Goal: Navigation & Orientation: Find specific page/section

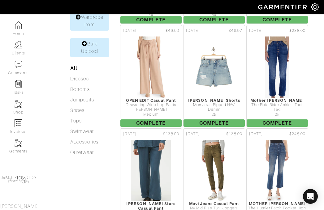
scroll to position [296, 0]
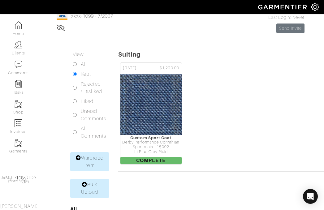
scroll to position [81, 0]
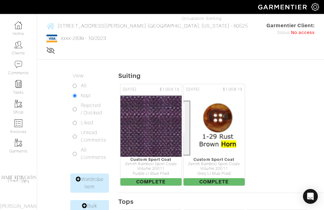
scroll to position [303, 0]
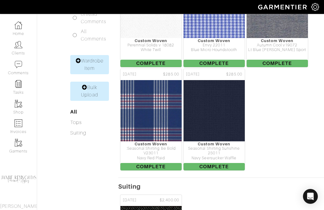
scroll to position [128, 0]
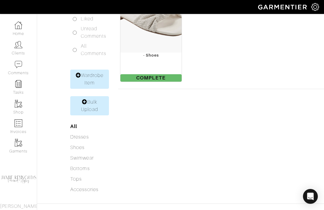
scroll to position [147, 0]
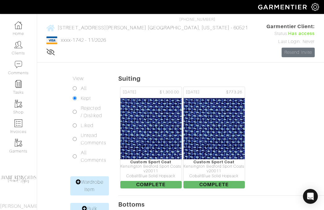
scroll to position [44, 0]
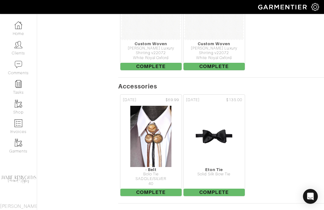
scroll to position [912, 0]
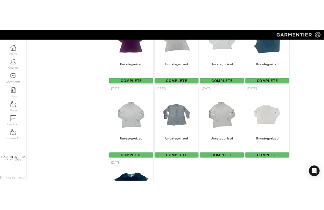
scroll to position [6610, 0]
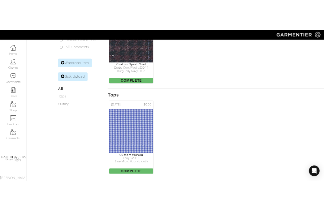
scroll to position [201, 0]
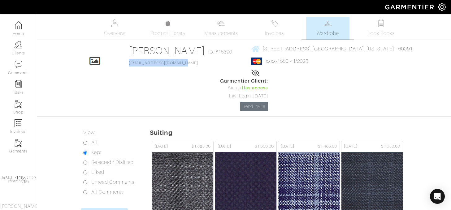
drag, startPoint x: 184, startPoint y: 63, endPoint x: 127, endPoint y: 64, distance: 57.6
click at [127, 64] on div "Click To Edit Paul Peterson ID: #15390 ppeterson@wppartners.com 1229 Chestnut A…" at bounding box center [244, 78] width 353 height 67
copy link "ppeterson@wppartners.com"
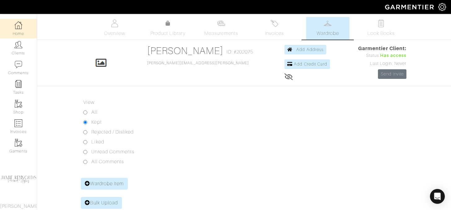
click at [19, 26] on img at bounding box center [19, 25] width 8 height 8
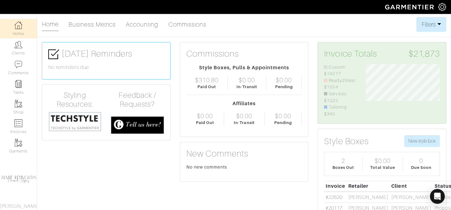
scroll to position [53, 83]
click at [19, 46] on img at bounding box center [19, 45] width 8 height 8
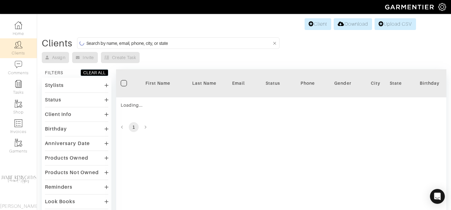
click at [19, 52] on link "Clients" at bounding box center [18, 47] width 37 height 19
click at [144, 45] on input at bounding box center [178, 43] width 185 height 8
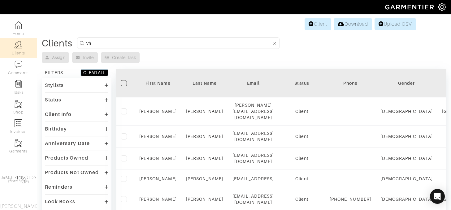
type input "v"
type input "chris"
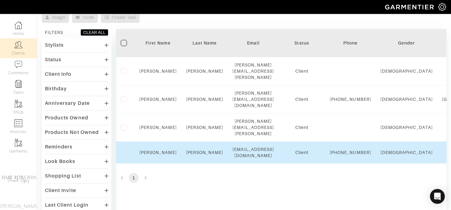
scroll to position [41, 0]
click at [156, 149] on link "Chris" at bounding box center [157, 151] width 37 height 5
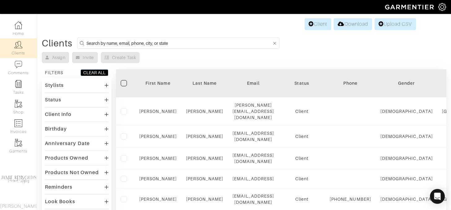
click at [97, 41] on input at bounding box center [178, 43] width 185 height 8
type input "[PERSON_NAME]"
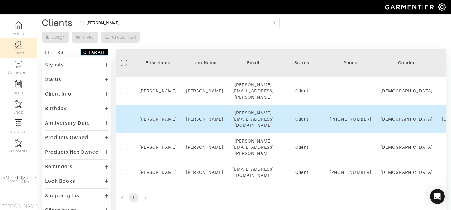
scroll to position [22, 0]
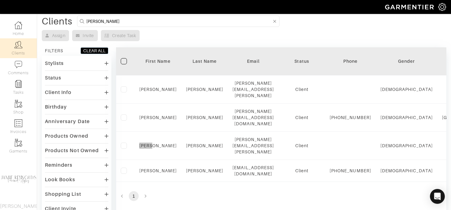
drag, startPoint x: 156, startPoint y: 133, endPoint x: 180, endPoint y: 1, distance: 135.0
click at [0, 0] on div "Company Settings Manage Subscription My Profile Stylists Sign Out Home Clients …" at bounding box center [225, 126] width 451 height 297
drag, startPoint x: 155, startPoint y: 155, endPoint x: 186, endPoint y: 7, distance: 150.9
click at [0, 0] on div "Company Settings Manage Subscription My Profile Stylists Sign Out Home Clients …" at bounding box center [225, 126] width 451 height 297
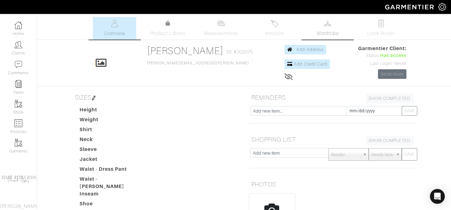
click at [332, 32] on span "Wardrobe" at bounding box center [328, 33] width 22 height 7
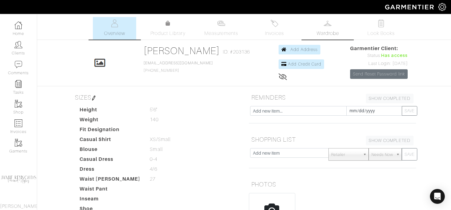
click at [329, 30] on span "Wardrobe" at bounding box center [328, 33] width 22 height 7
click at [330, 31] on span "Wardrobe" at bounding box center [328, 33] width 22 height 7
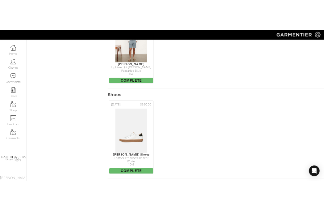
scroll to position [327, 0]
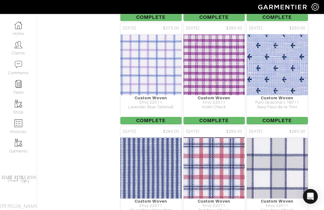
scroll to position [2460, 0]
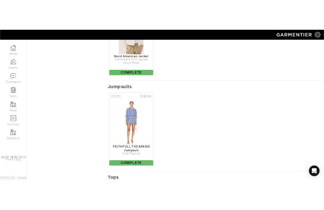
scroll to position [548, 0]
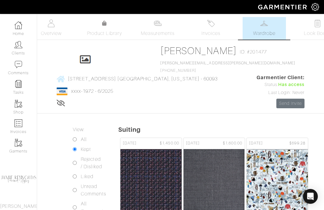
scroll to position [201, 0]
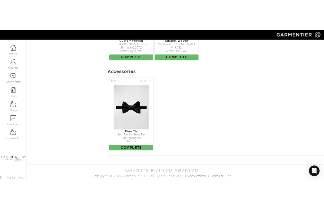
scroll to position [327, 0]
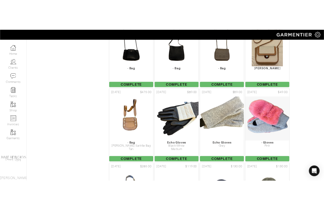
scroll to position [4905, 0]
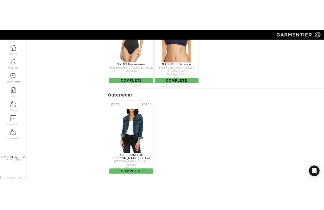
scroll to position [453, 0]
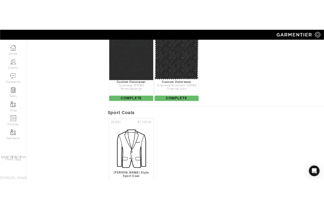
scroll to position [1706, 0]
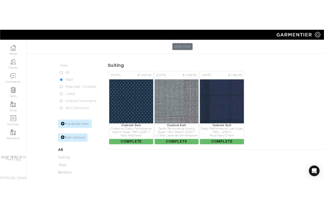
scroll to position [116, 0]
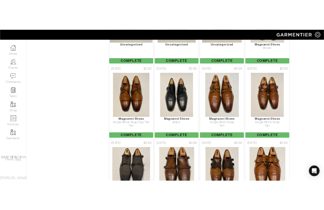
scroll to position [4856, 0]
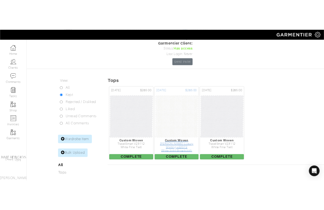
scroll to position [63, 0]
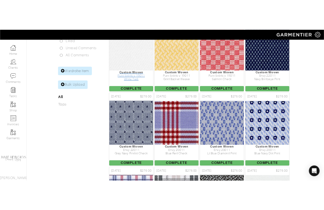
scroll to position [456, 0]
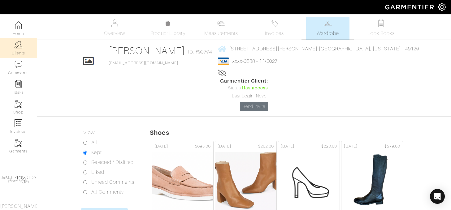
click at [19, 45] on img at bounding box center [19, 45] width 8 height 8
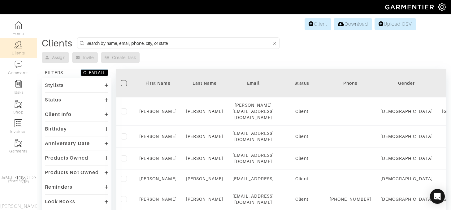
click at [123, 42] on input at bounding box center [178, 43] width 185 height 8
type input "nelson"
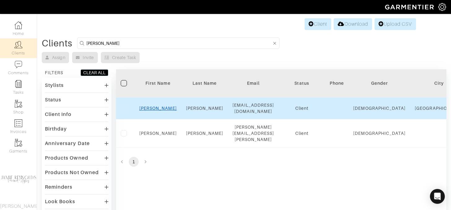
click at [156, 107] on link "Matt" at bounding box center [157, 108] width 37 height 5
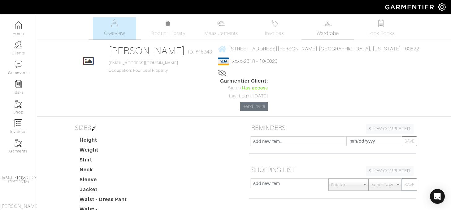
click at [323, 27] on link "Wardrobe" at bounding box center [327, 28] width 43 height 23
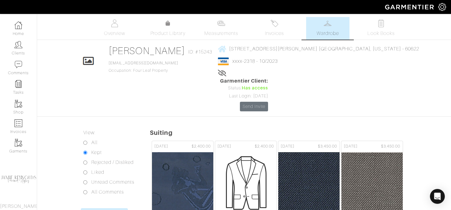
click at [327, 30] on span "Wardrobe" at bounding box center [328, 33] width 22 height 7
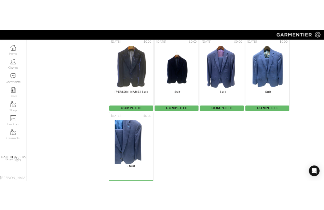
scroll to position [900, 0]
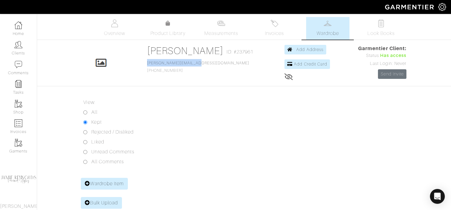
drag, startPoint x: 210, startPoint y: 63, endPoint x: 155, endPoint y: 63, distance: 54.8
click at [155, 63] on div "Click To Edit Jay Laabs ID: #237961 jay@spauldingridge.com 619-922-1120 Add Add…" at bounding box center [244, 63] width 353 height 36
copy link "jay@spauldingridge.com"
drag, startPoint x: 200, startPoint y: 70, endPoint x: 150, endPoint y: 70, distance: 50.5
click at [150, 70] on div "Click To Edit Jay Laabs ID: #237961 jay@spauldingridge.com 619-922-1120 Add Add…" at bounding box center [244, 63] width 353 height 36
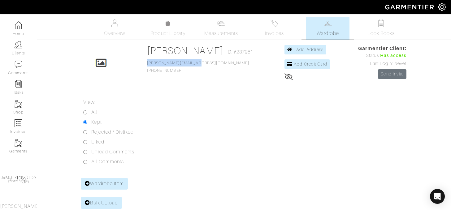
copy span "619-922-1120"
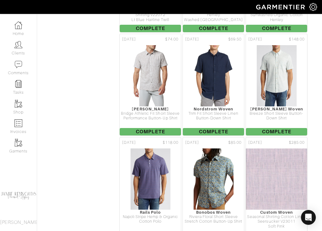
scroll to position [1483, 0]
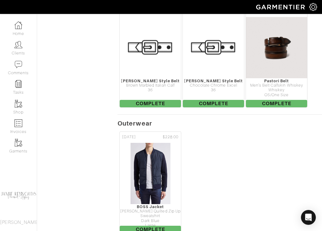
scroll to position [1538, 0]
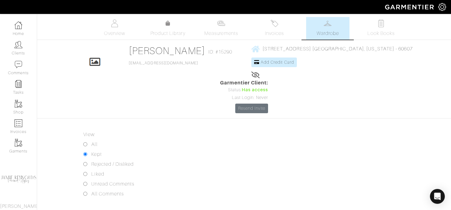
drag, startPoint x: 17, startPoint y: 47, endPoint x: 74, endPoint y: 16, distance: 64.4
click at [0, 14] on div "Company Settings Manage Subscription My Profile Stylists Sign Out Home Clients …" at bounding box center [18, 112] width 37 height 196
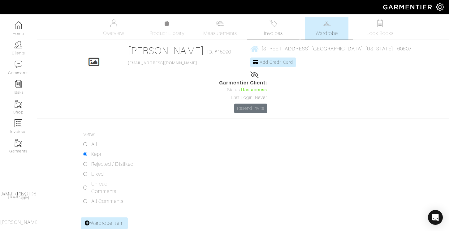
click at [282, 22] on link "Invoices" at bounding box center [273, 28] width 43 height 23
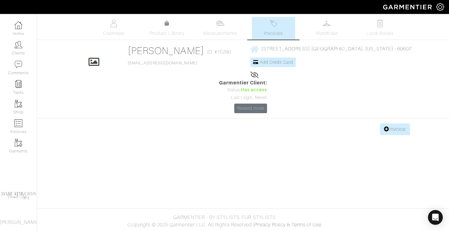
click at [327, 30] on span "Wardrobe" at bounding box center [327, 33] width 22 height 7
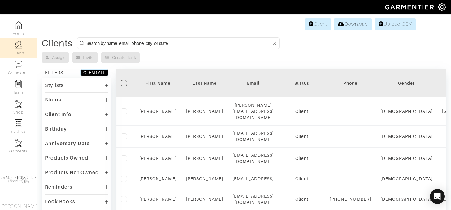
click at [130, 42] on input at bounding box center [178, 43] width 185 height 8
drag, startPoint x: 141, startPoint y: 40, endPoint x: 143, endPoint y: 30, distance: 10.0
click at [141, 40] on input at bounding box center [178, 43] width 185 height 8
click at [145, 43] on input at bounding box center [178, 43] width 185 height 8
type input "lisa"
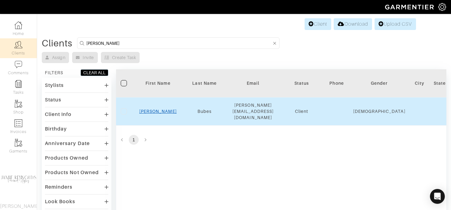
click at [158, 109] on link "Lisa" at bounding box center [157, 111] width 37 height 5
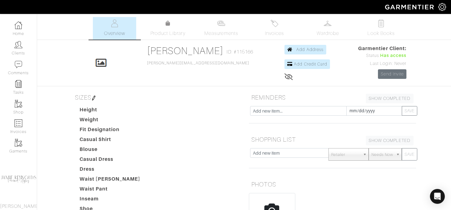
scroll to position [0, 0]
click at [253, 54] on div "Click To Edit Lisa Bubes ID: #115166 Lisa@garmentier.co Add Address Add Credit …" at bounding box center [244, 63] width 353 height 36
click at [320, 21] on link "Wardrobe" at bounding box center [327, 28] width 43 height 23
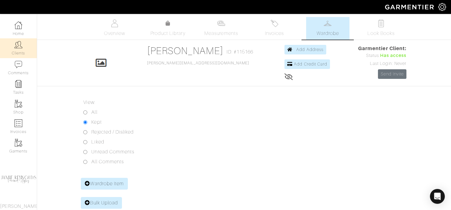
click at [19, 48] on img at bounding box center [19, 45] width 8 height 8
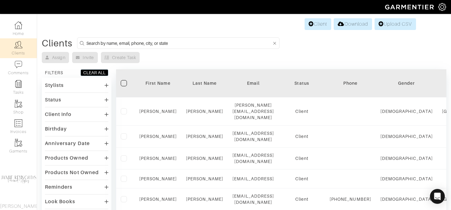
click at [144, 43] on input at bounding box center [178, 43] width 185 height 8
type input "kevin"
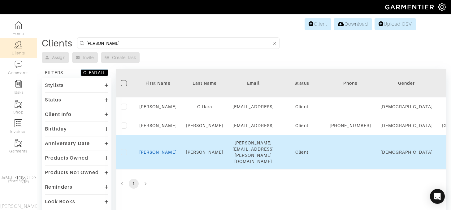
click at [157, 152] on link "Kevin" at bounding box center [157, 152] width 37 height 5
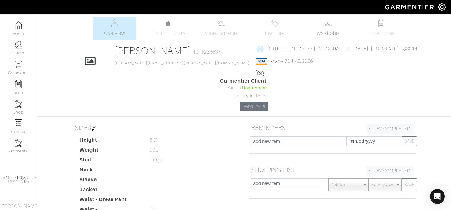
click at [327, 30] on span "Wardrobe" at bounding box center [328, 33] width 22 height 7
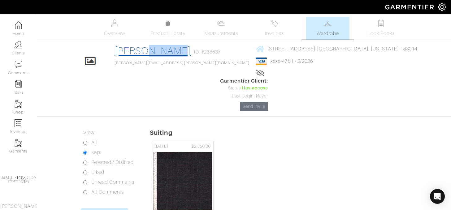
drag, startPoint x: 186, startPoint y: 51, endPoint x: 152, endPoint y: 51, distance: 33.7
click at [152, 51] on div "[PERSON_NAME] ID: #238637" at bounding box center [182, 52] width 135 height 14
copy link "[PERSON_NAME]"
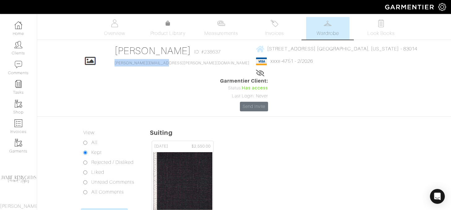
drag, startPoint x: 178, startPoint y: 63, endPoint x: 120, endPoint y: 63, distance: 57.9
click at [120, 63] on div "Click To Edit [PERSON_NAME] ID: #238637 [PERSON_NAME][EMAIL_ADDRESS][PERSON_NAM…" at bounding box center [244, 78] width 353 height 67
copy link "[PERSON_NAME][EMAIL_ADDRESS][PERSON_NAME][DOMAIN_NAME]"
click at [117, 27] on img at bounding box center [115, 23] width 8 height 8
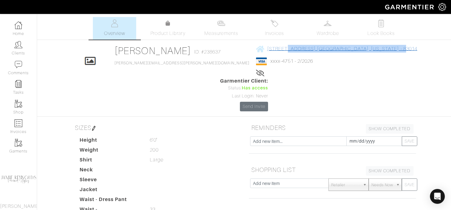
drag, startPoint x: 353, startPoint y: 49, endPoint x: 245, endPoint y: 51, distance: 108.0
click at [245, 51] on div "Click To Edit Kevin Cohane ID: #238637 kevin.cohane@gmail.com 3800 Sylvester La…" at bounding box center [244, 78] width 353 height 67
copy span "3800 Sylvester Lane Wilson, Wyoming - 83014"
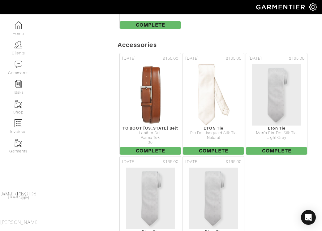
scroll to position [640, 0]
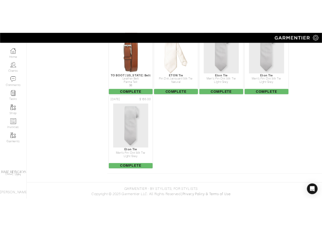
scroll to position [639, 0]
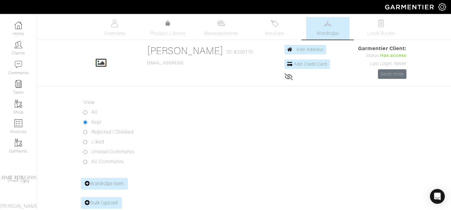
click at [337, 35] on span "Wardrobe" at bounding box center [328, 33] width 22 height 7
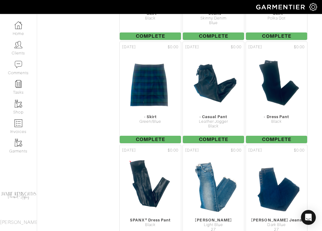
scroll to position [2675, 0]
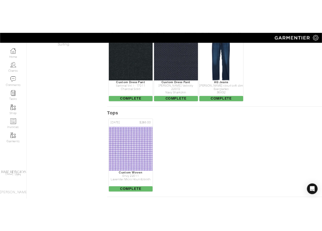
scroll to position [306, 0]
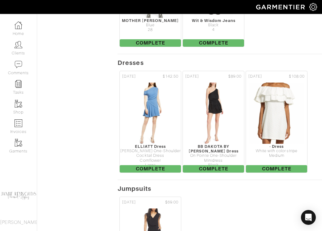
scroll to position [539, 0]
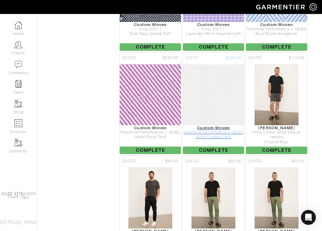
scroll to position [532, 0]
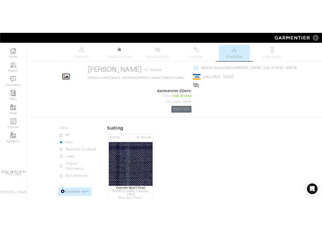
scroll to position [147, 0]
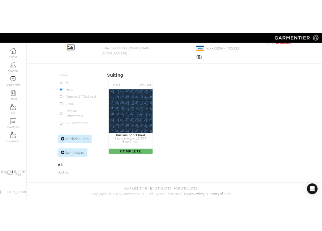
scroll to position [49, 0]
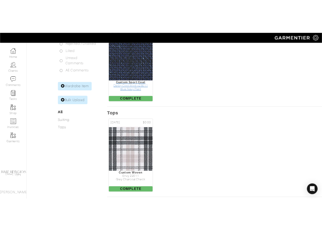
scroll to position [180, 0]
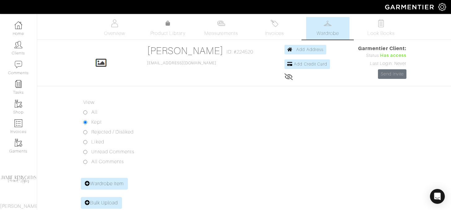
click at [201, 96] on div "Danielle Geis Wardrobe Overview Measurements Product Library Invoices Wardrobe …" at bounding box center [225, 143] width 451 height 252
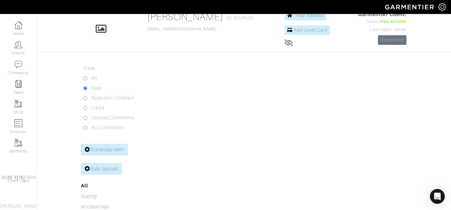
scroll to position [96, 0]
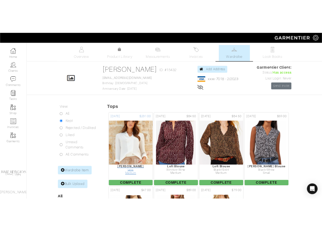
scroll to position [356, 0]
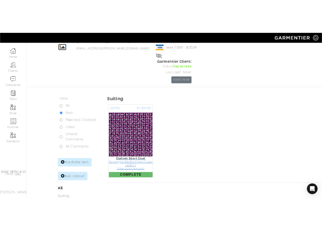
scroll to position [54, 0]
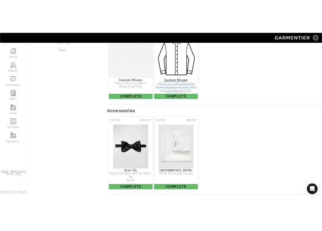
scroll to position [312, 0]
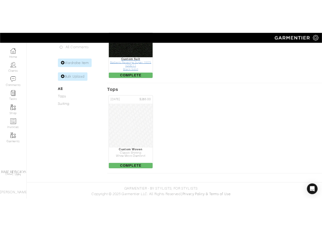
scroll to position [184, 0]
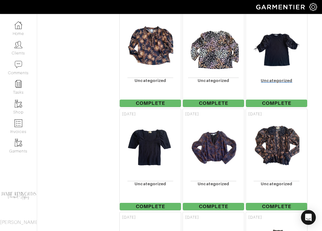
scroll to position [2927, 0]
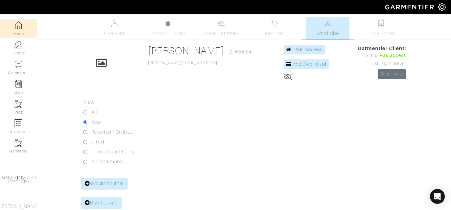
click at [19, 30] on link "Home" at bounding box center [18, 28] width 37 height 19
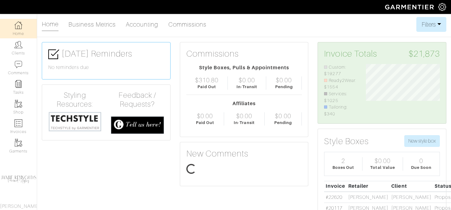
scroll to position [53, 83]
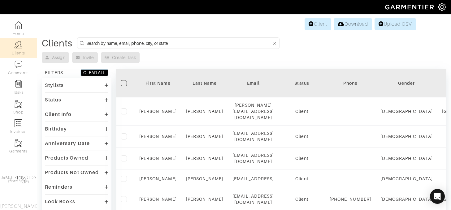
click at [139, 42] on input at bounding box center [178, 43] width 185 height 8
type input "shane"
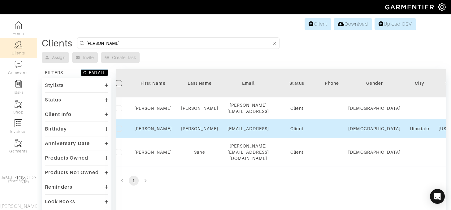
scroll to position [0, 0]
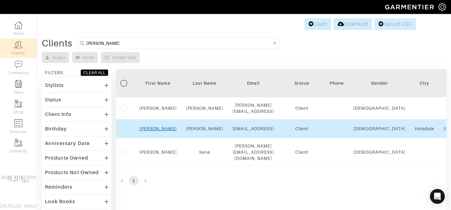
click at [156, 126] on link "Shane" at bounding box center [157, 128] width 37 height 5
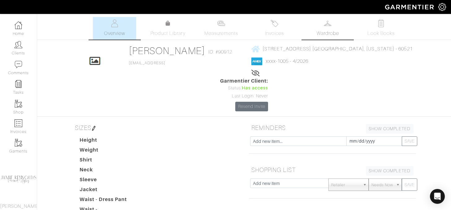
click at [323, 24] on link "Wardrobe" at bounding box center [327, 28] width 43 height 23
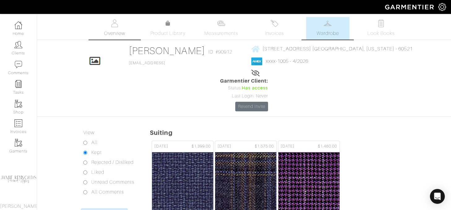
click at [118, 31] on span "Overview" at bounding box center [114, 33] width 21 height 7
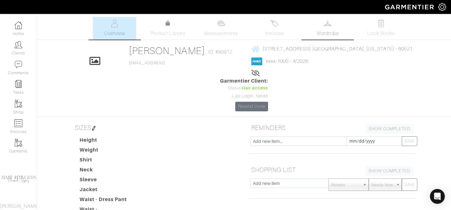
click at [324, 31] on span "Wardrobe" at bounding box center [328, 33] width 22 height 7
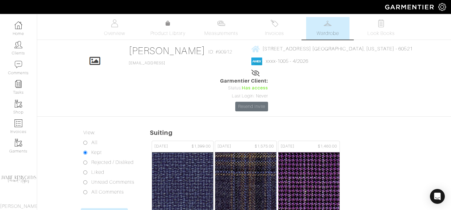
drag, startPoint x: 17, startPoint y: 49, endPoint x: 41, endPoint y: 4, distance: 50.9
click at [0, 14] on div "Company Settings Manage Subscription My Profile Stylists Sign Out Home Clients …" at bounding box center [18, 112] width 37 height 196
drag, startPoint x: 14, startPoint y: 45, endPoint x: 52, endPoint y: 3, distance: 56.8
click at [0, 14] on div "Company Settings Manage Subscription My Profile Stylists Sign Out Home Clients …" at bounding box center [18, 112] width 37 height 196
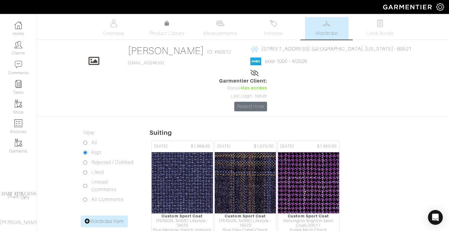
drag, startPoint x: 18, startPoint y: 49, endPoint x: 45, endPoint y: 4, distance: 52.9
click at [0, 14] on div "Company Settings Manage Subscription My Profile Stylists Sign Out Home Clients …" at bounding box center [18, 122] width 37 height 217
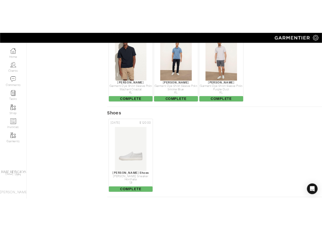
scroll to position [381, 0]
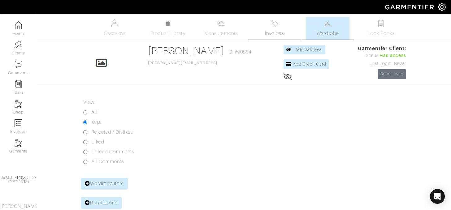
click at [275, 28] on link "Invoices" at bounding box center [274, 28] width 43 height 23
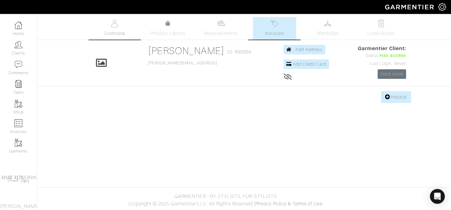
click at [121, 27] on link "Overview" at bounding box center [114, 28] width 43 height 23
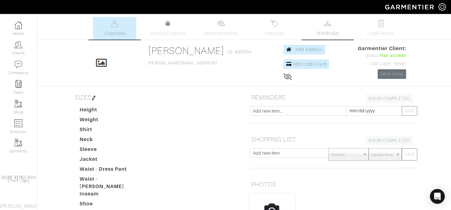
click at [328, 30] on span "Wardrobe" at bounding box center [328, 33] width 22 height 7
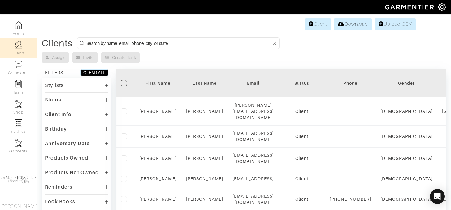
click at [112, 42] on input at bounding box center [178, 43] width 185 height 8
type input "[PERSON_NAME]"
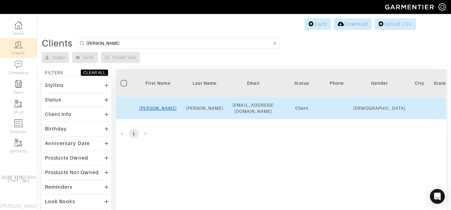
click at [155, 107] on link "[PERSON_NAME]" at bounding box center [157, 108] width 37 height 5
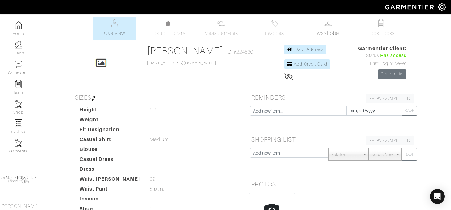
click at [322, 27] on link "Wardrobe" at bounding box center [327, 28] width 43 height 23
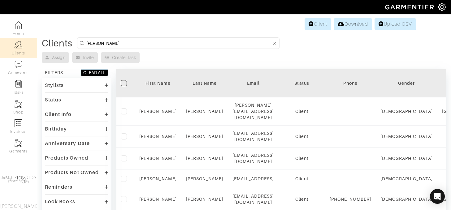
type input "flynn"
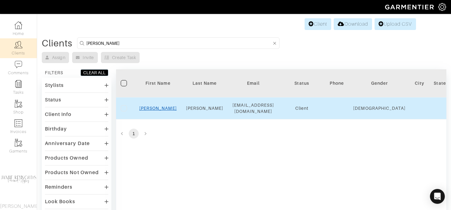
click at [158, 107] on link "Megan" at bounding box center [157, 108] width 37 height 5
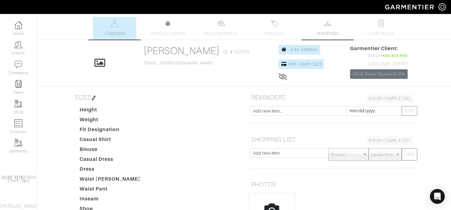
drag, startPoint x: 324, startPoint y: 29, endPoint x: 331, endPoint y: 39, distance: 11.8
click at [324, 30] on span "Wardrobe" at bounding box center [328, 33] width 22 height 7
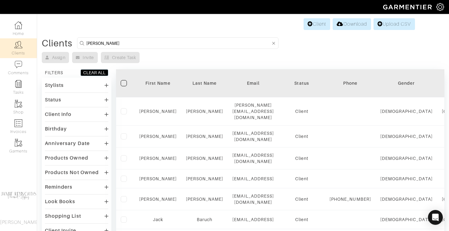
type input "[PERSON_NAME]"
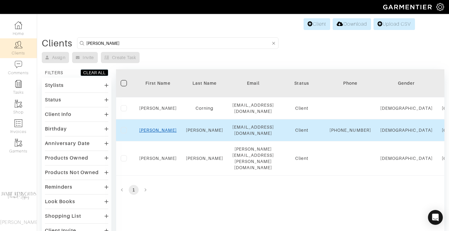
click at [159, 129] on link "Ryan" at bounding box center [157, 130] width 37 height 5
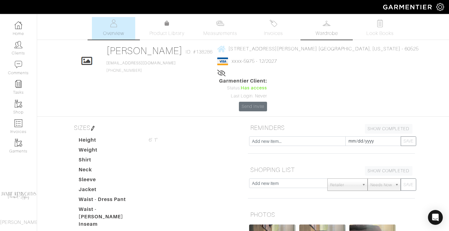
click at [326, 30] on span "Wardrobe" at bounding box center [327, 33] width 22 height 7
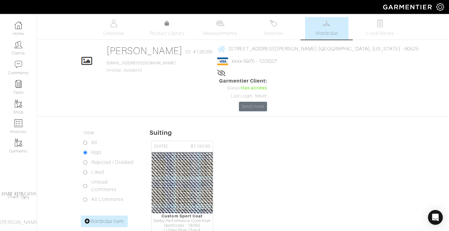
scroll to position [147, 0]
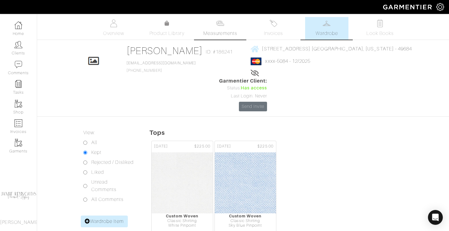
click at [211, 36] on span "Measurements" at bounding box center [220, 33] width 34 height 7
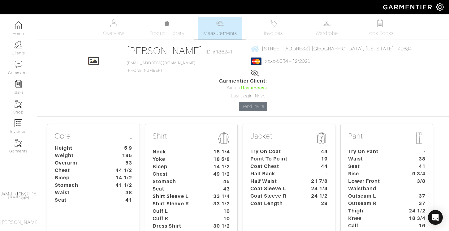
click at [121, 145] on dt "5 9" at bounding box center [122, 148] width 29 height 7
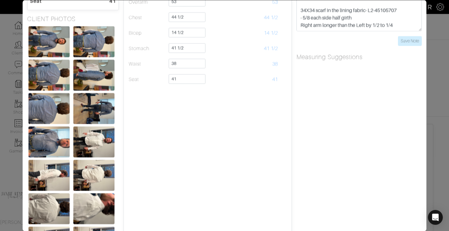
scroll to position [249, 0]
